Goal: Find specific page/section: Find specific page/section

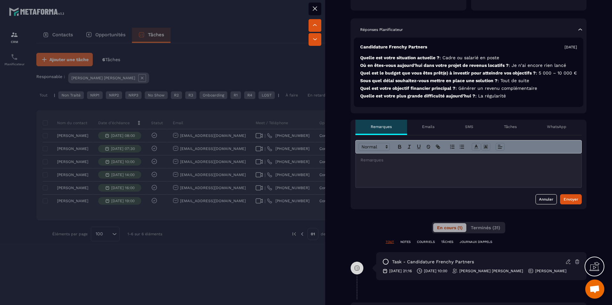
scroll to position [186, 0]
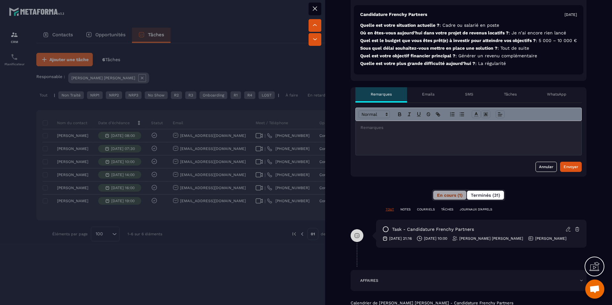
click at [478, 200] on button "Terminés (31)" at bounding box center [485, 195] width 37 height 9
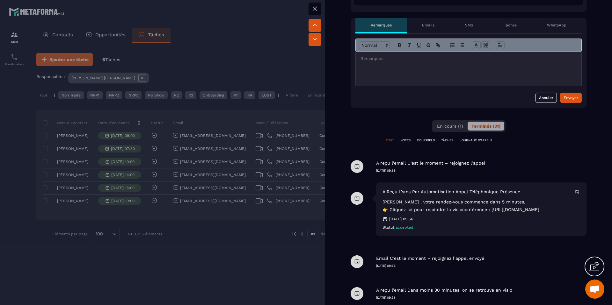
scroll to position [295, 0]
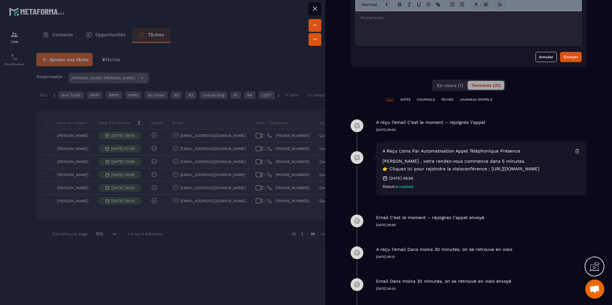
click at [273, 259] on div at bounding box center [306, 152] width 612 height 305
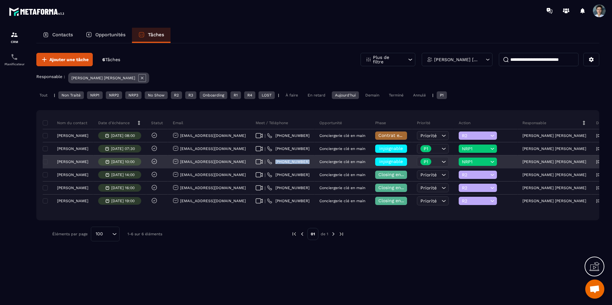
drag, startPoint x: 310, startPoint y: 161, endPoint x: 275, endPoint y: 164, distance: 34.9
click at [275, 164] on div "| [PHONE_NUMBER]" at bounding box center [283, 162] width 64 height 13
copy p "[PHONE_NUMBER]"
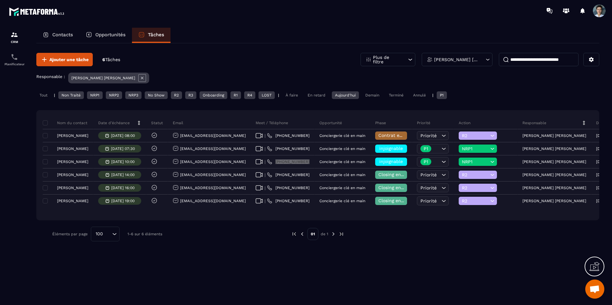
drag, startPoint x: 290, startPoint y: 159, endPoint x: 227, endPoint y: 1, distance: 170.1
click at [0, 0] on main "CRM Planificateur Contacts Opportunités Tâches Ajouter une tâche 6 Tâches Plus …" at bounding box center [306, 152] width 612 height 305
click at [521, 65] on input at bounding box center [539, 59] width 80 height 13
paste input "**********"
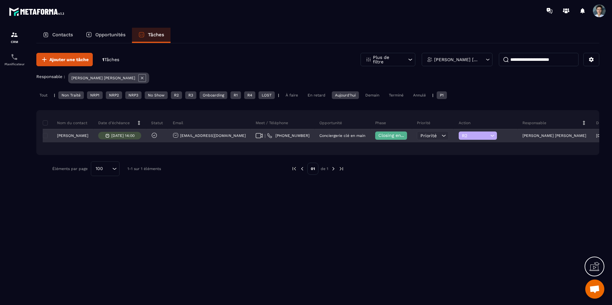
type input "**********"
click at [77, 137] on p "[PERSON_NAME]" at bounding box center [72, 136] width 31 height 4
